Goal: Task Accomplishment & Management: Use online tool/utility

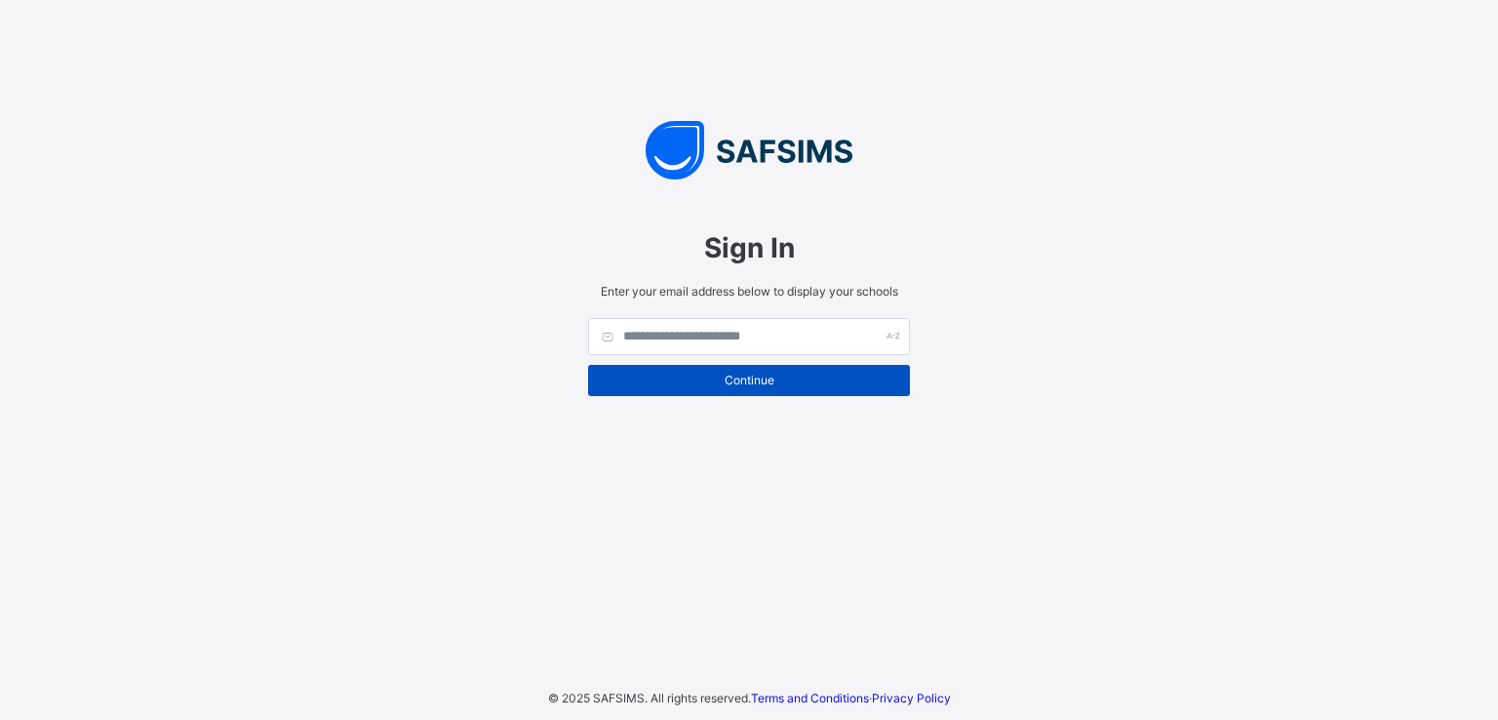
click at [773, 386] on span "Continue" at bounding box center [749, 380] width 293 height 15
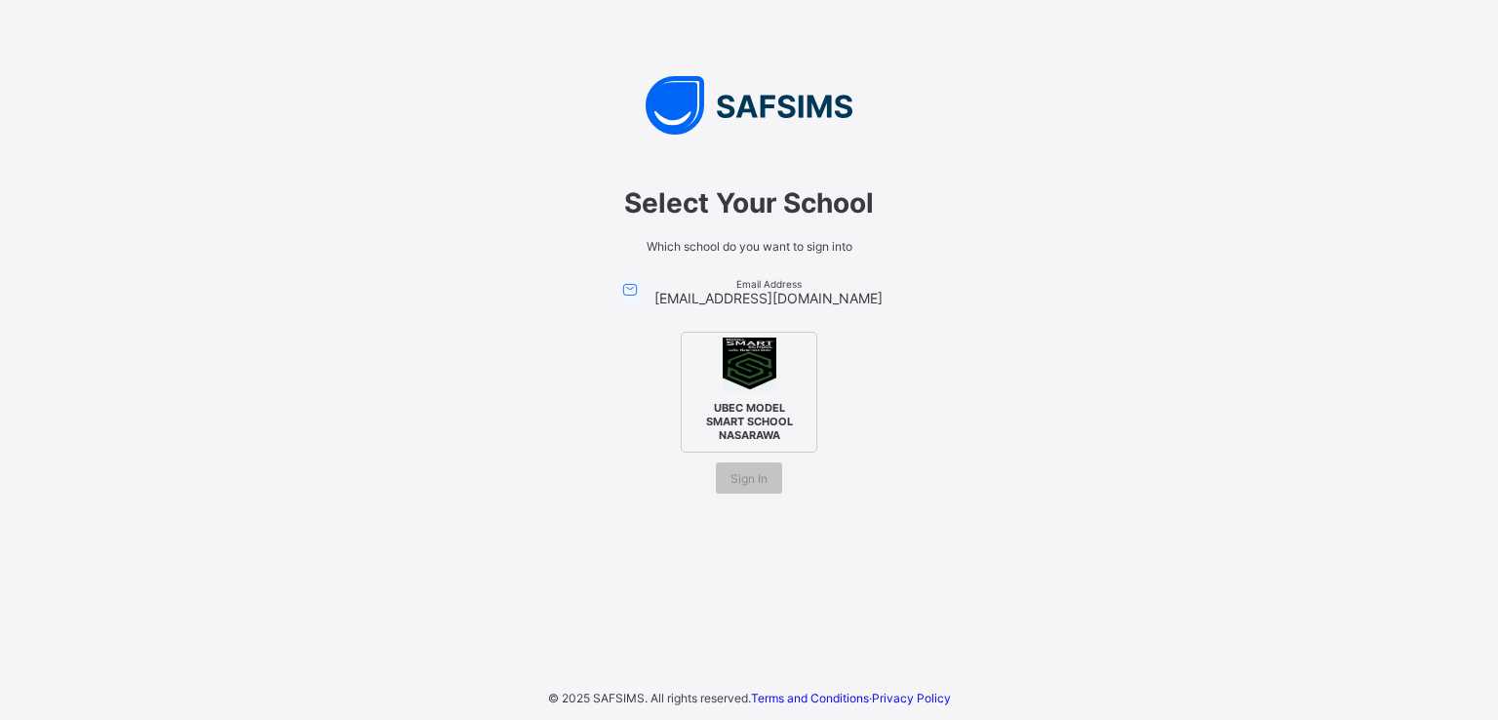
click at [699, 381] on div "UBEC MODEL SMART SCHOOL NASARAWA" at bounding box center [749, 392] width 137 height 121
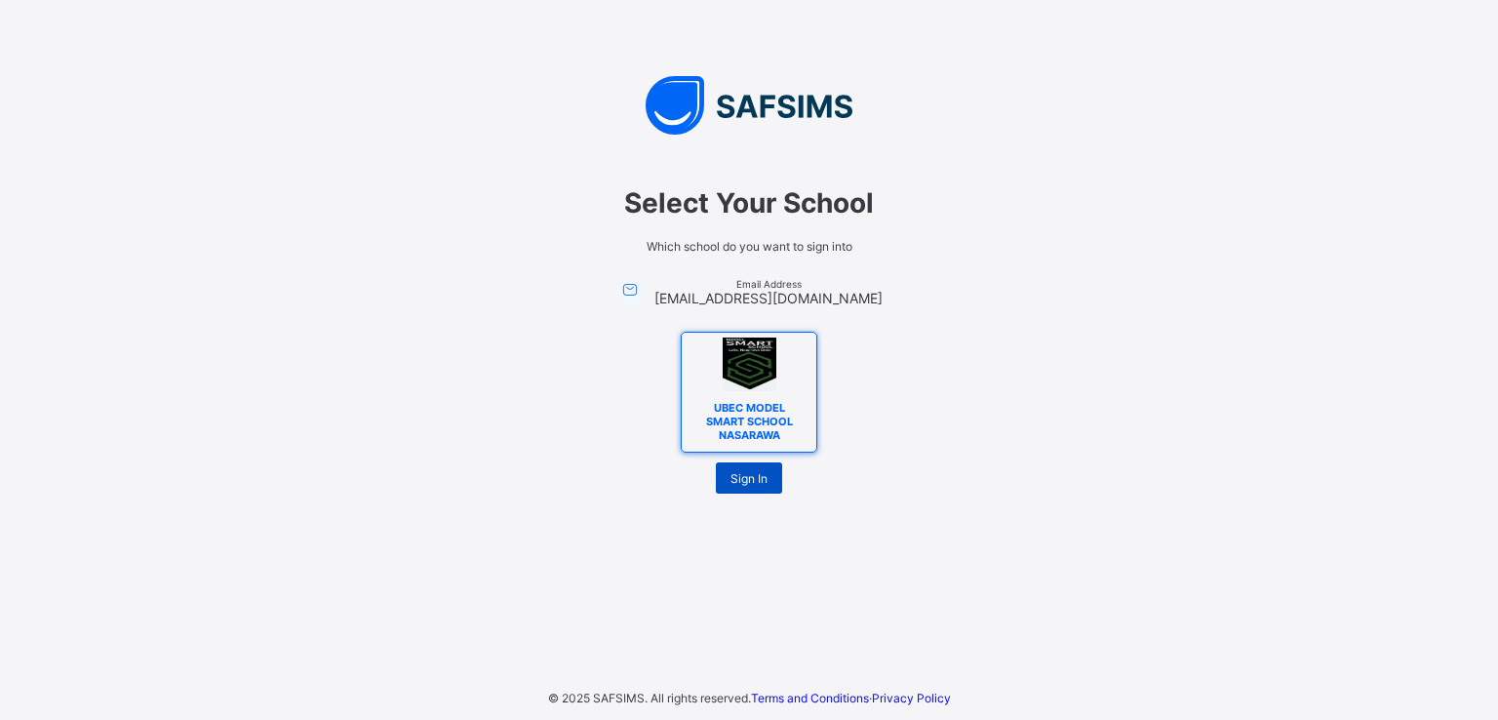
click at [749, 481] on span "Sign In" at bounding box center [749, 478] width 37 height 15
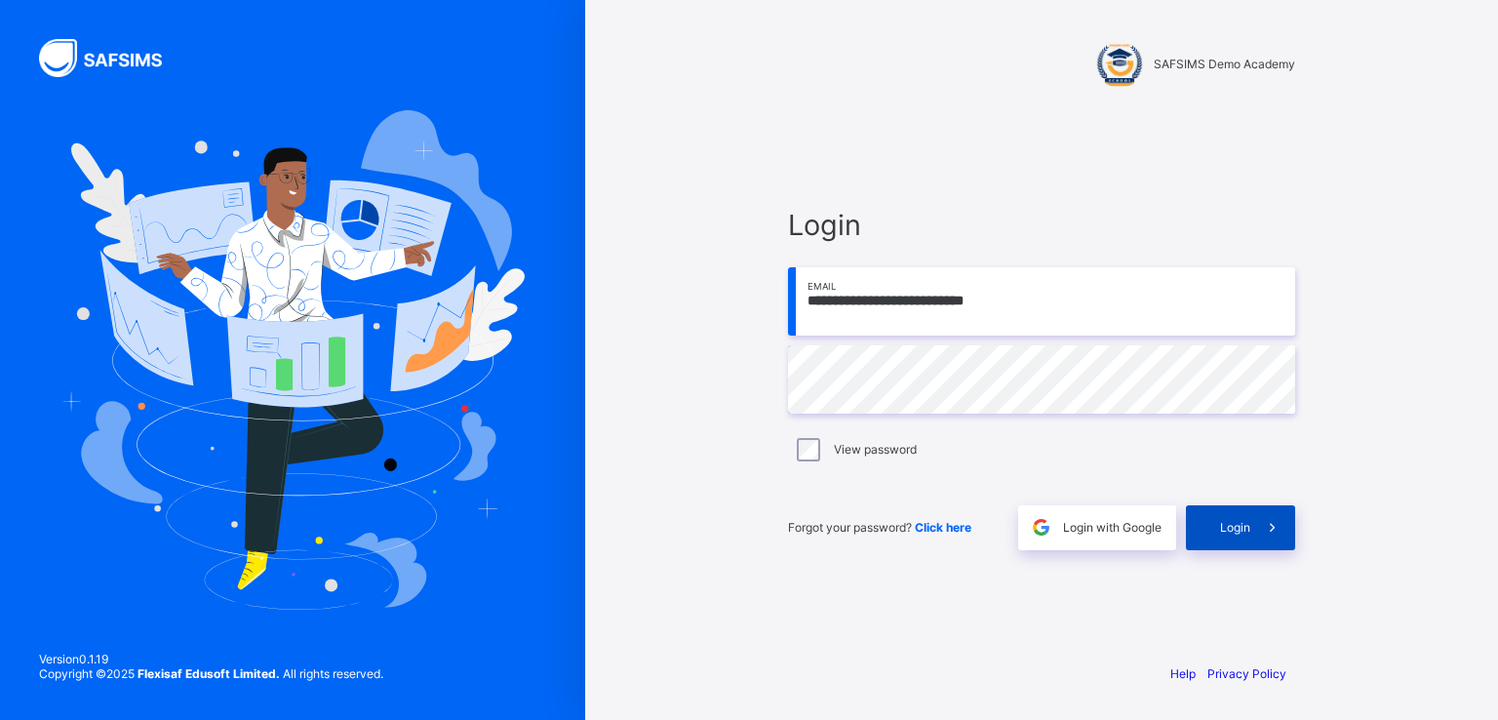
click at [1257, 532] on span at bounding box center [1273, 527] width 45 height 45
click at [1228, 523] on span "Login" at bounding box center [1235, 527] width 30 height 15
click at [1128, 63] on div at bounding box center [1120, 63] width 49 height 49
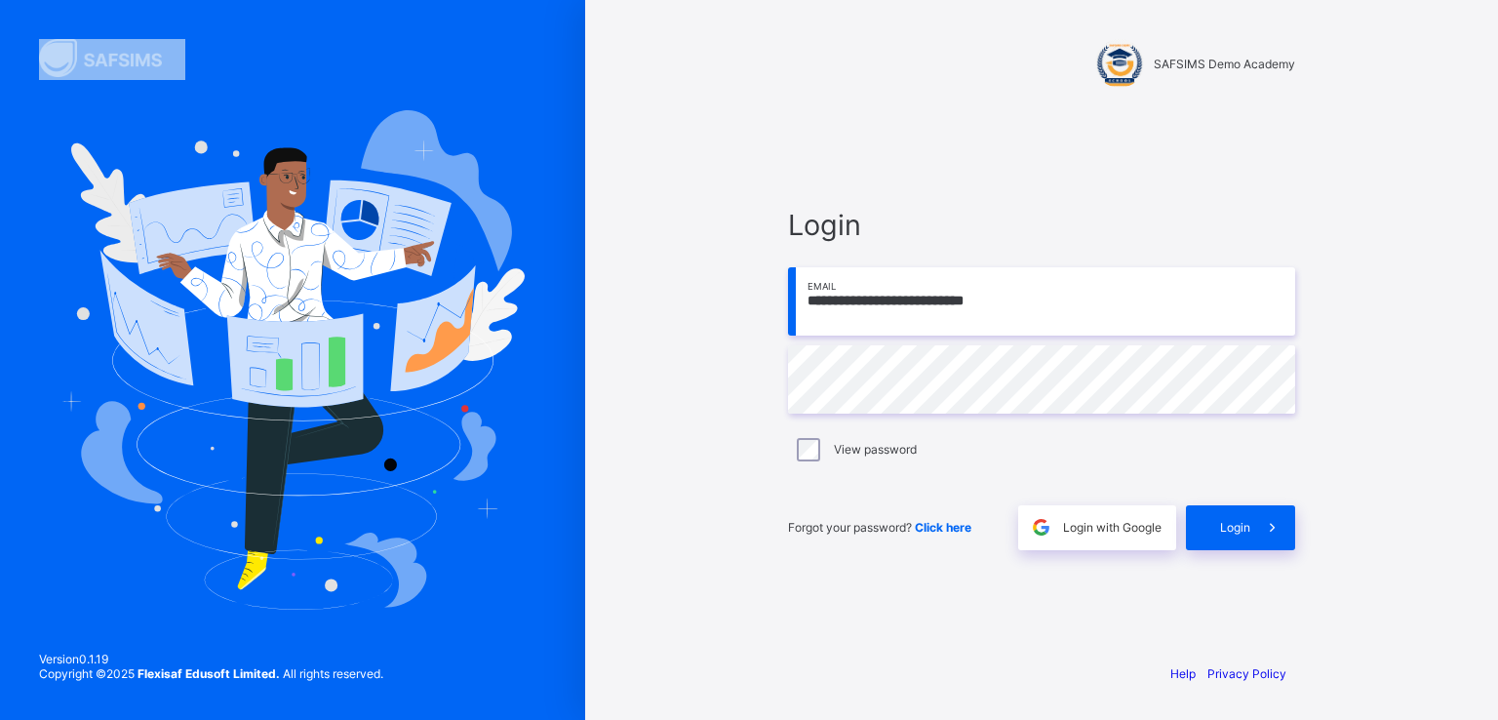
click at [1128, 63] on div at bounding box center [1120, 63] width 49 height 49
click at [1175, 70] on span "SAFSIMS Demo Academy" at bounding box center [1224, 64] width 141 height 15
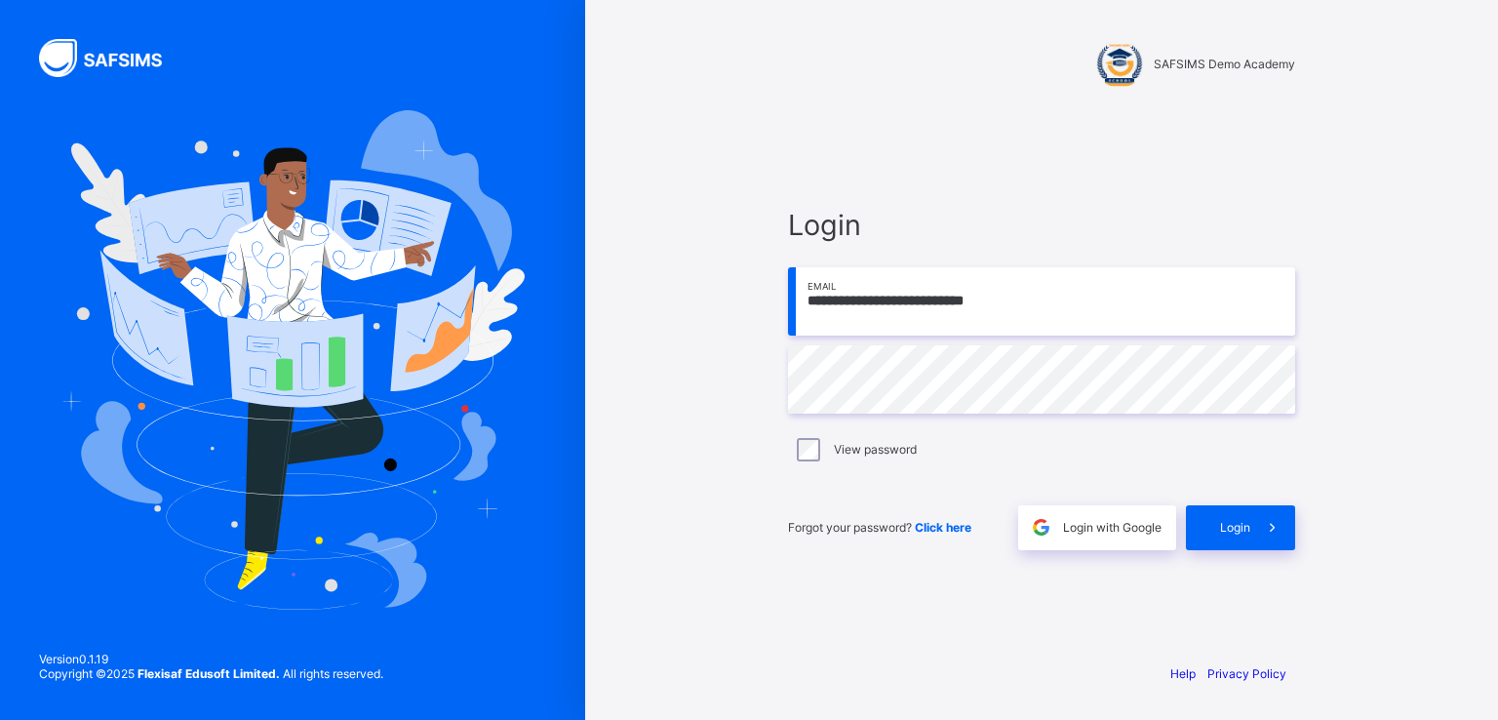
click at [1100, 63] on div at bounding box center [1120, 63] width 49 height 49
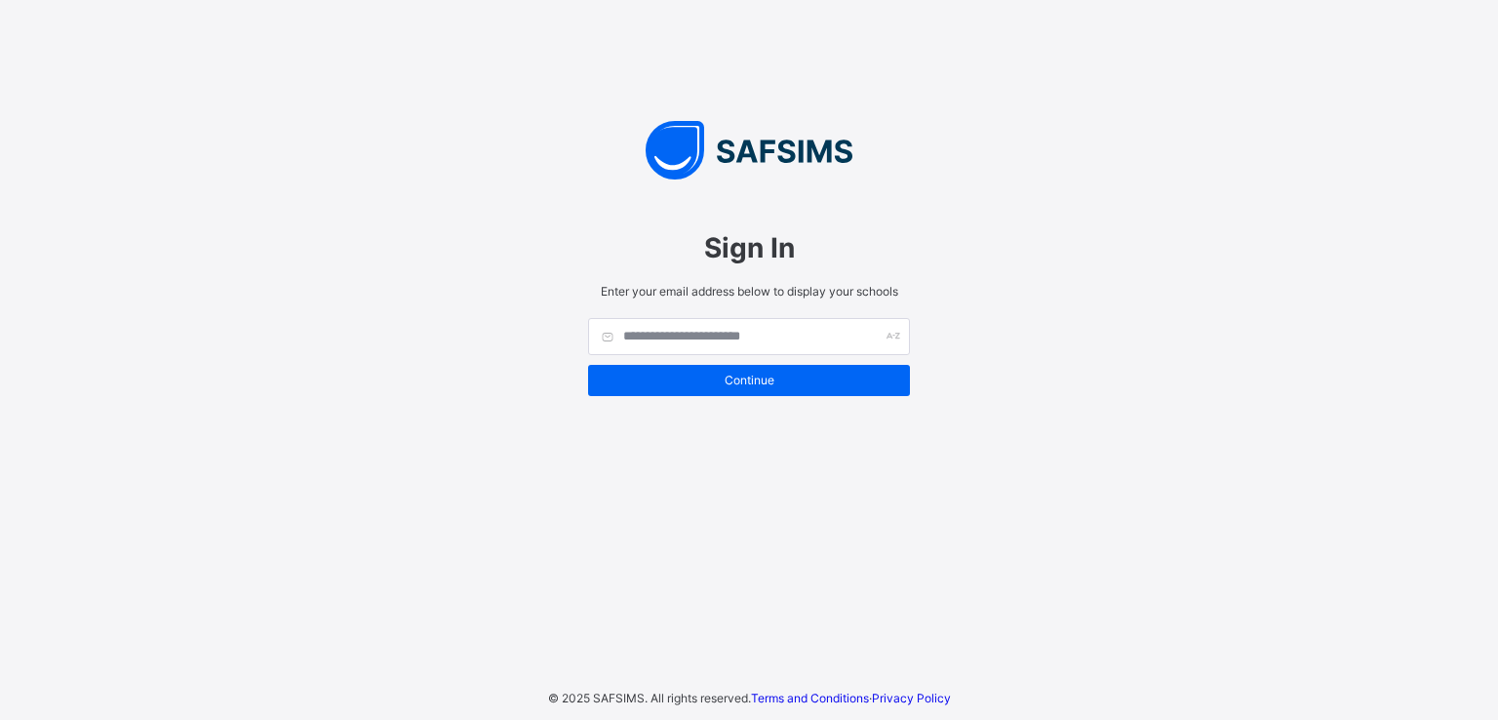
type input "**********"
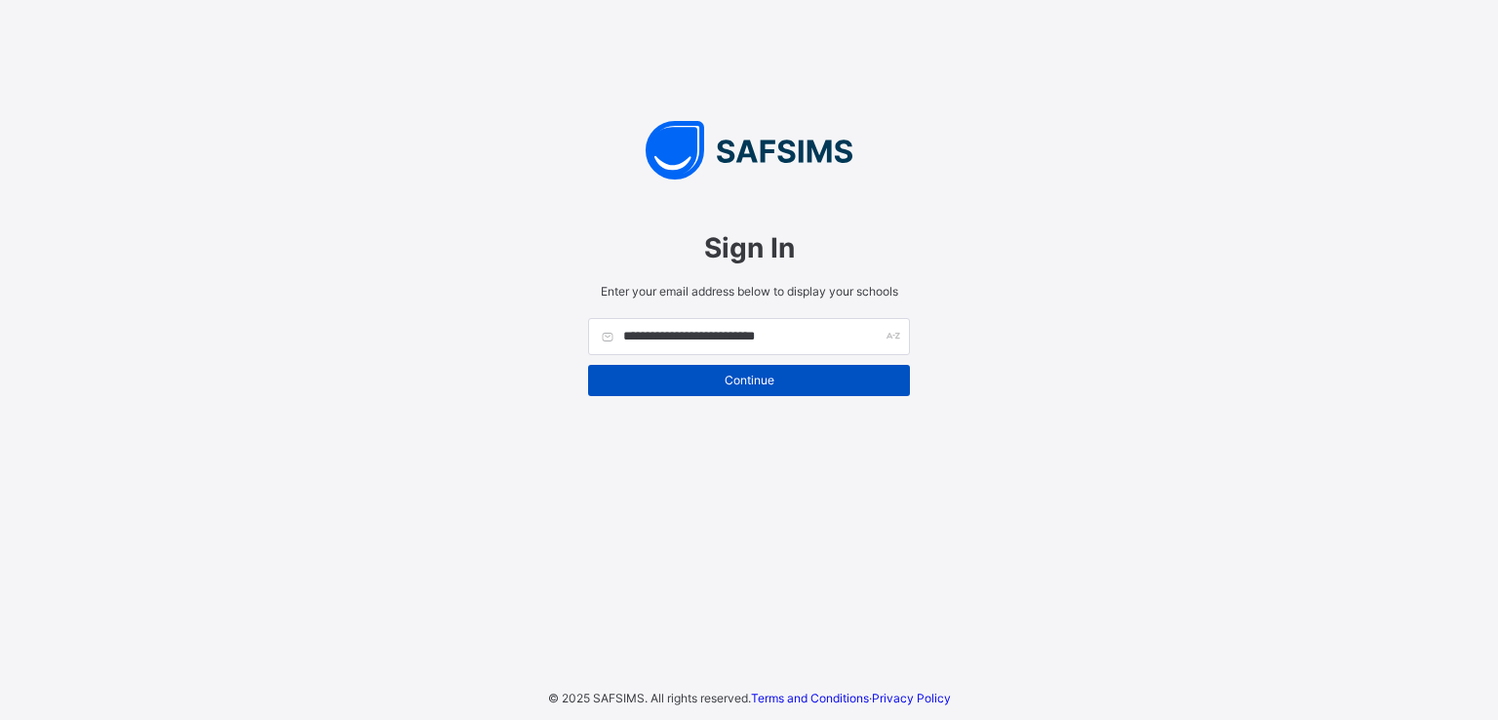
click at [757, 376] on span "Continue" at bounding box center [749, 380] width 293 height 15
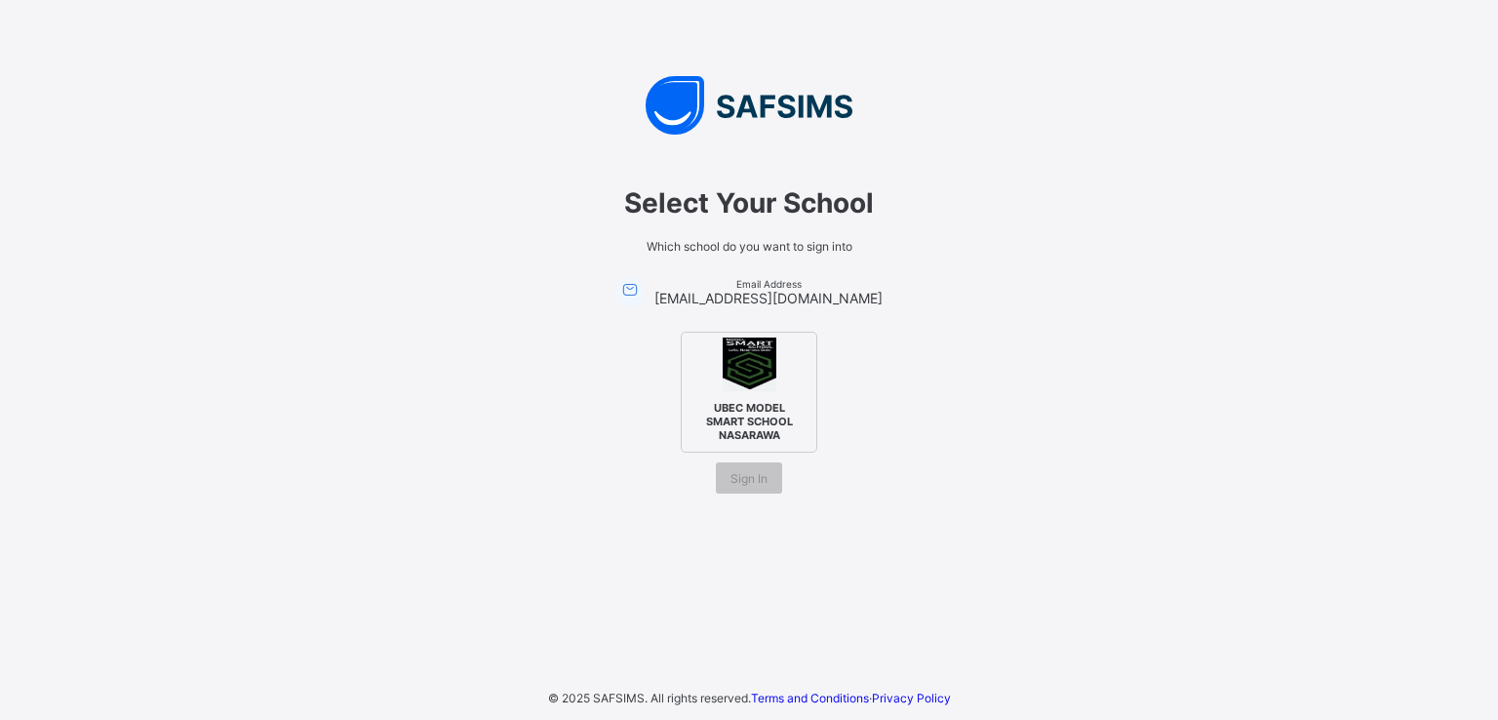
click at [757, 376] on img at bounding box center [750, 365] width 54 height 54
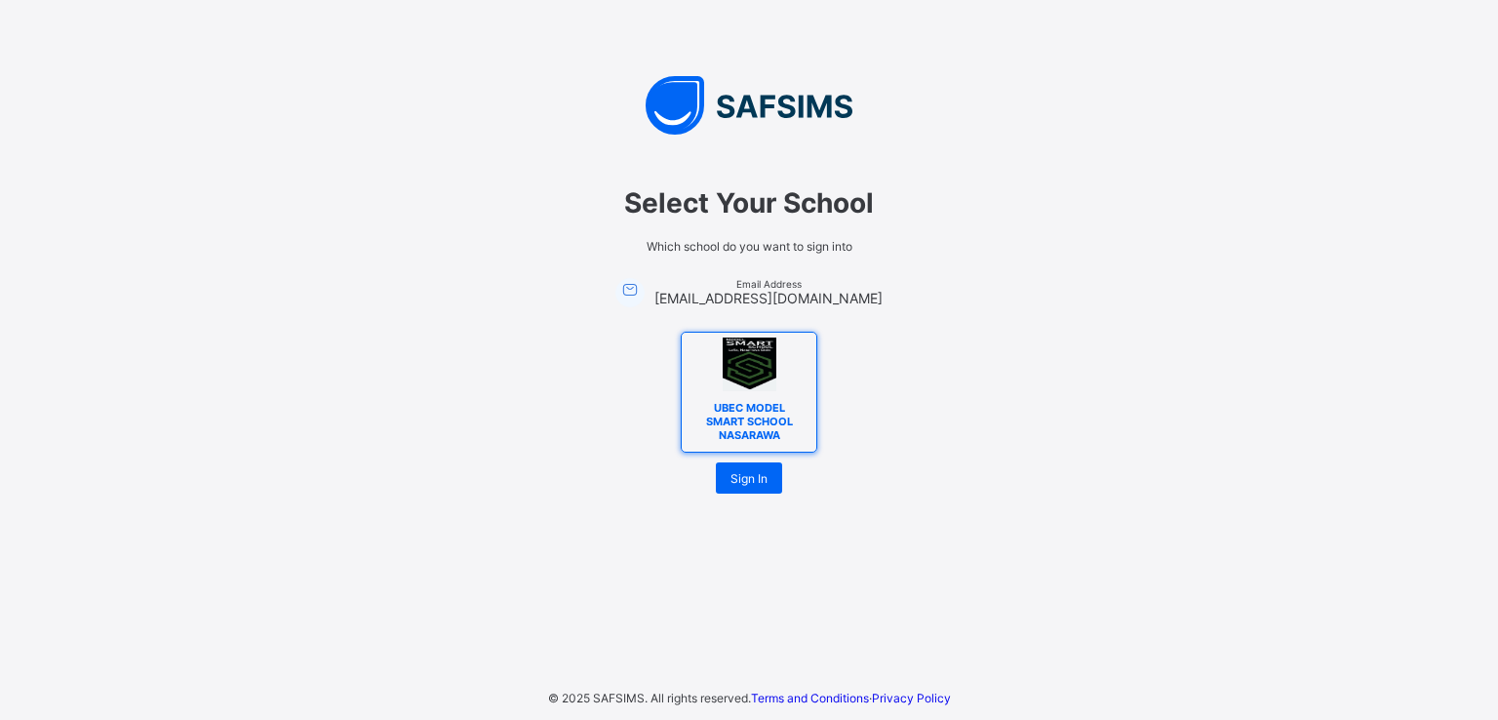
click at [757, 376] on img at bounding box center [750, 365] width 54 height 54
click at [640, 290] on icon at bounding box center [629, 289] width 21 height 20
click at [761, 465] on div "Sign In" at bounding box center [749, 477] width 66 height 31
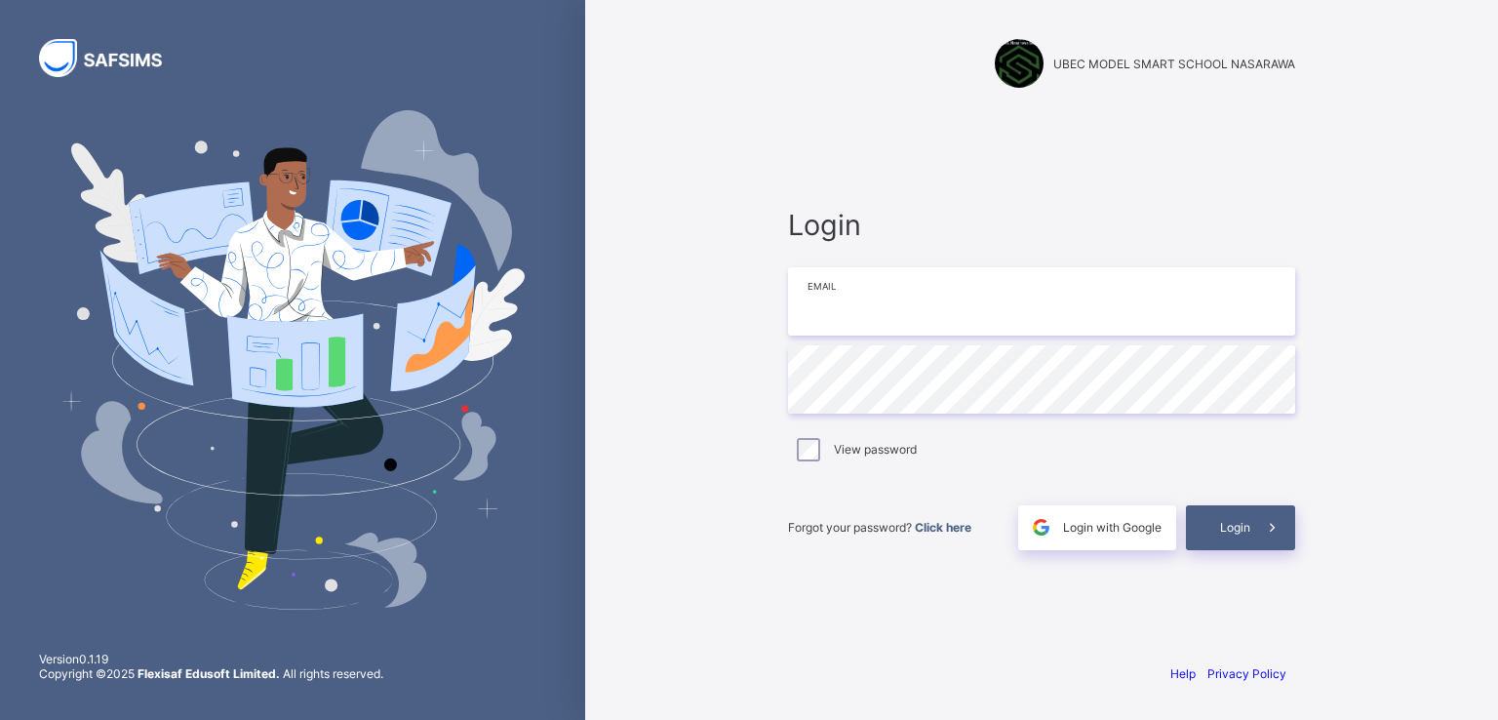
click at [808, 305] on input "email" at bounding box center [1041, 301] width 507 height 68
type input "**********"
click at [1225, 525] on span "Login" at bounding box center [1235, 527] width 30 height 15
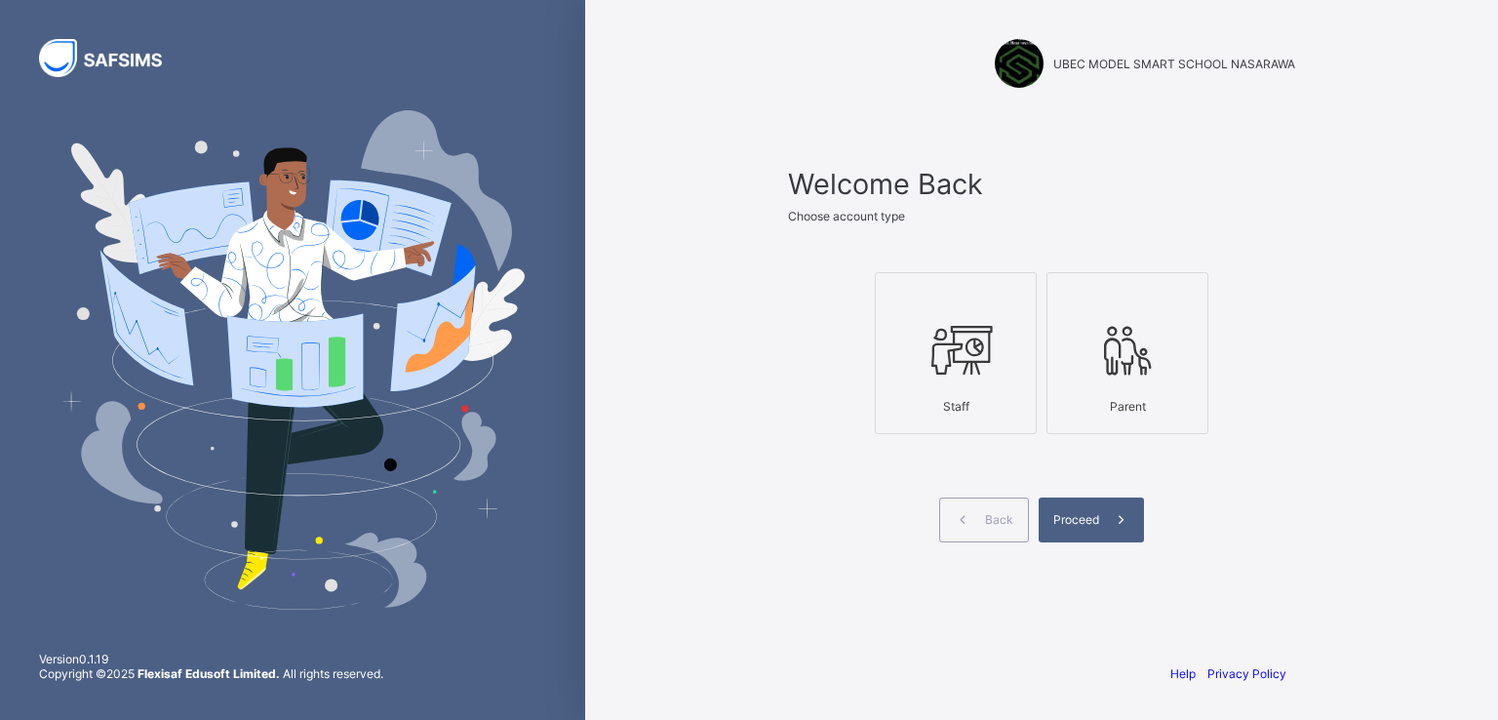
click at [991, 391] on div "Staff" at bounding box center [956, 406] width 140 height 34
click at [1086, 512] on span "Proceed" at bounding box center [1077, 519] width 46 height 15
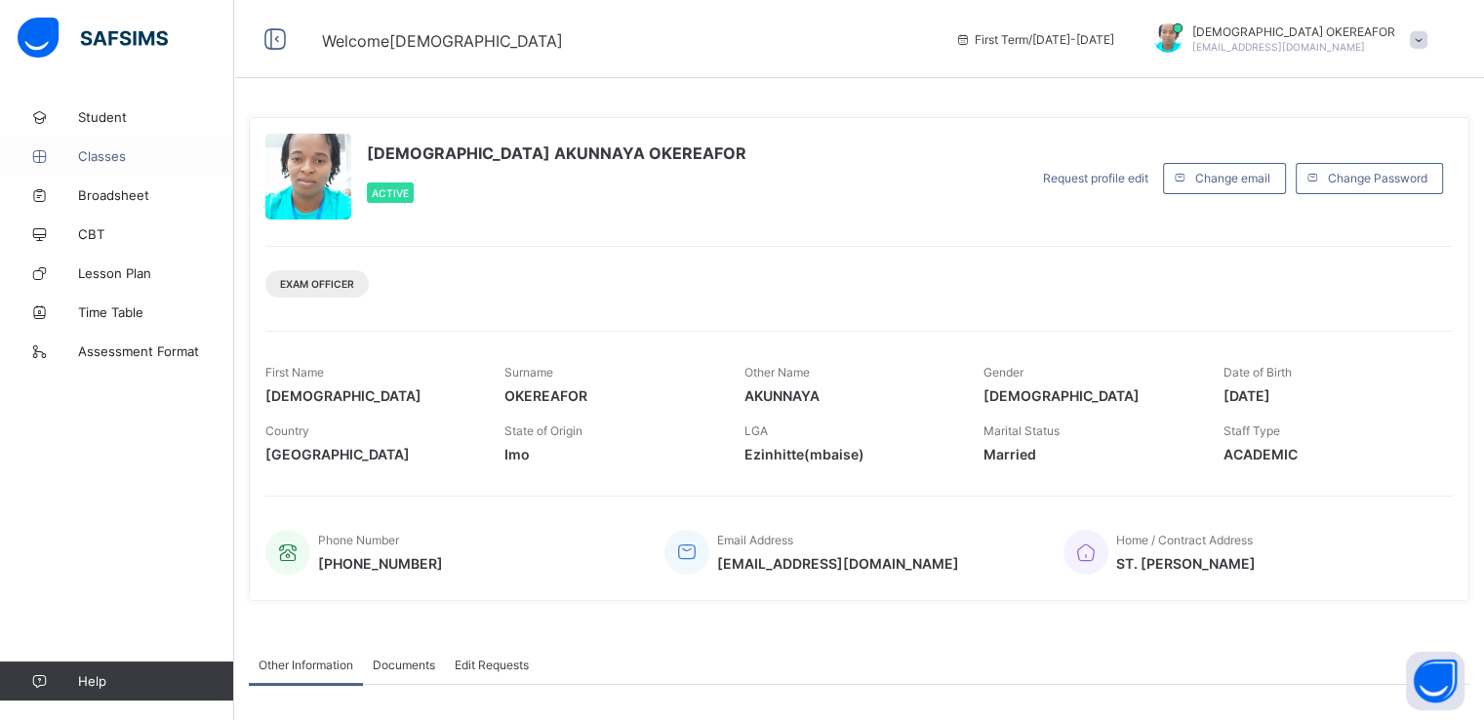
click at [100, 160] on span "Classes" at bounding box center [156, 156] width 156 height 16
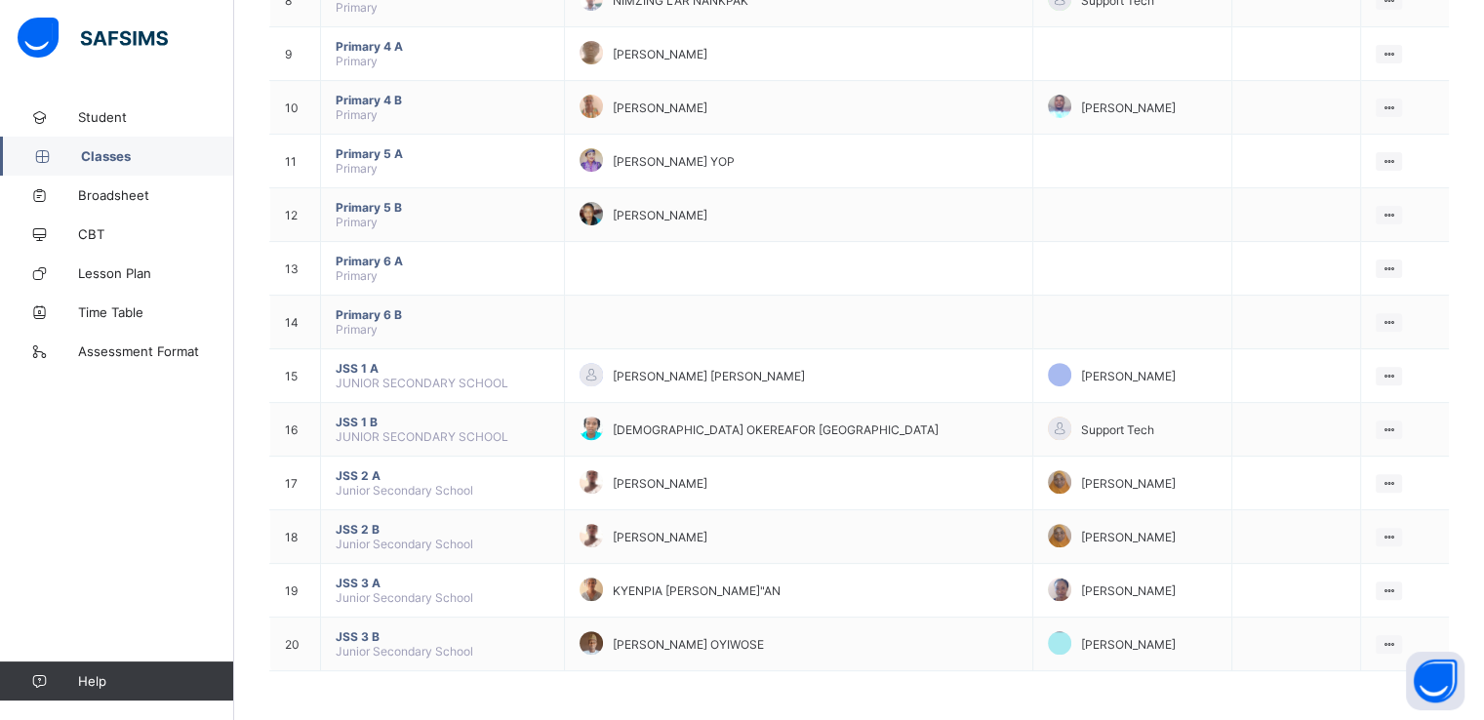
scroll to position [635, 0]
click at [674, 424] on span "[DEMOGRAPHIC_DATA] OKEREAFOR [GEOGRAPHIC_DATA]" at bounding box center [776, 429] width 326 height 15
click at [1370, 469] on div "View Class" at bounding box center [1363, 468] width 60 height 20
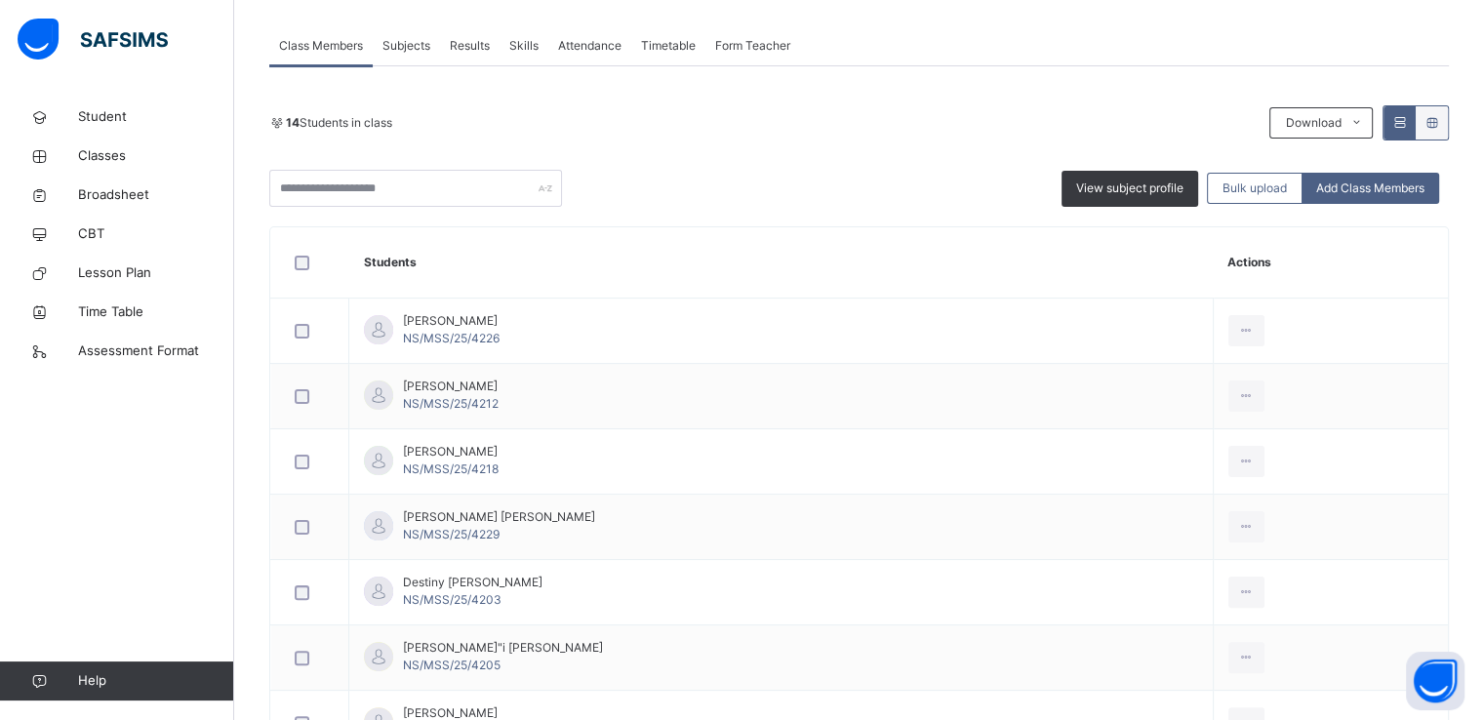
scroll to position [339, 0]
click at [593, 56] on div "Attendance" at bounding box center [589, 46] width 83 height 39
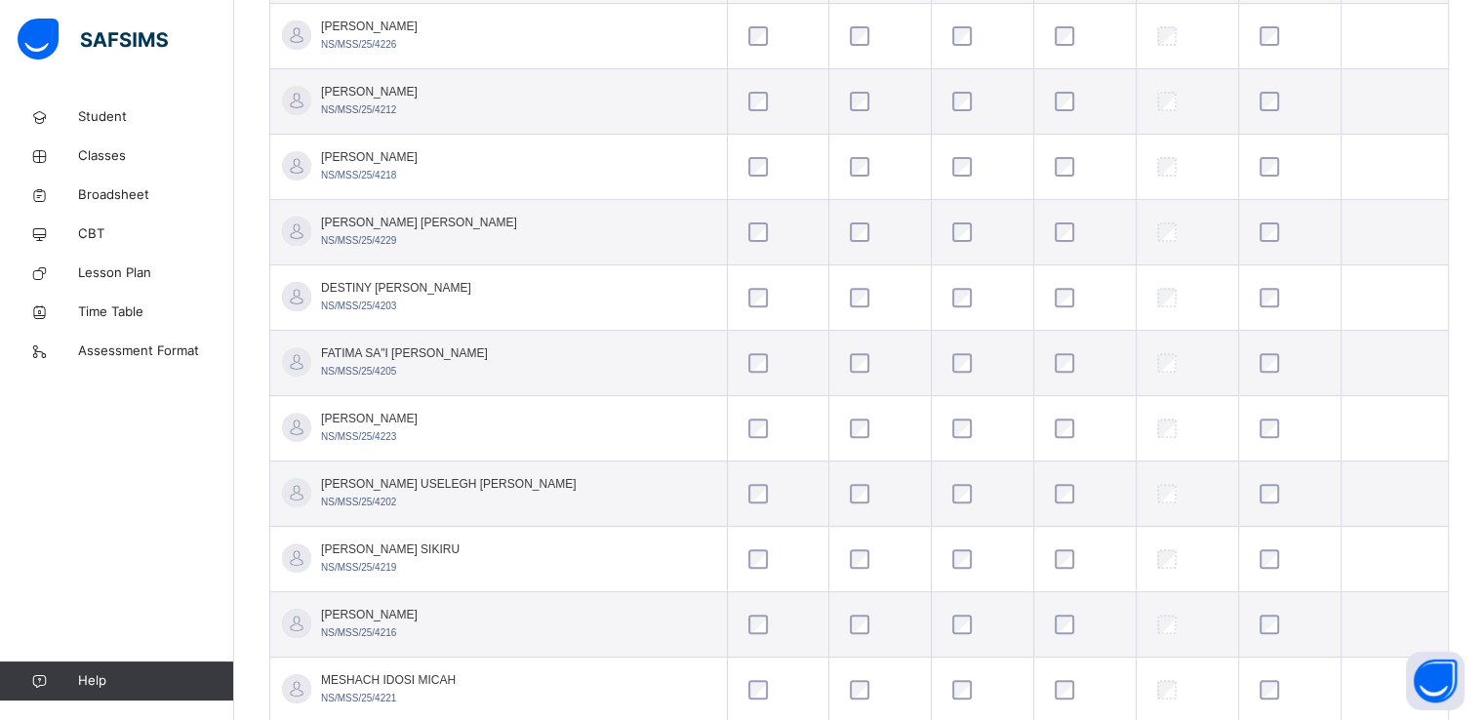
scroll to position [650, 0]
